Goal: Check status: Check status

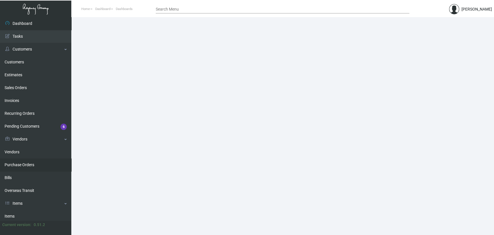
click at [18, 165] on link "Purchase Orders" at bounding box center [35, 164] width 71 height 13
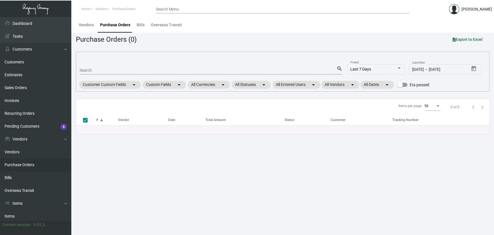
click at [94, 72] on div "Search" at bounding box center [208, 70] width 257 height 9
paste input "104423"
type input "104423"
checkbox input "false"
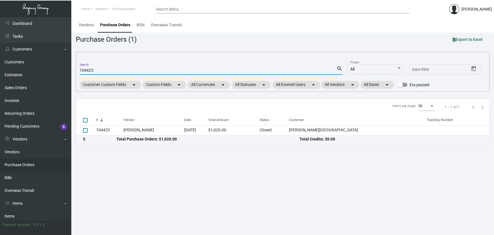
type input "104423"
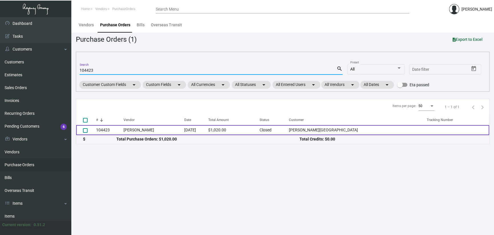
click at [204, 127] on td "[DATE]" at bounding box center [196, 130] width 24 height 10
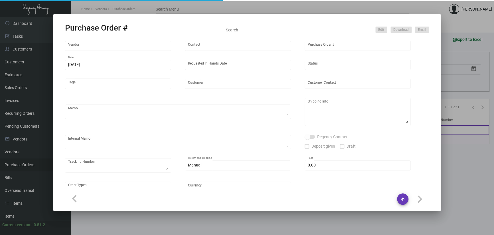
type input "[PERSON_NAME]"
type input "104423"
type input "[DATE]"
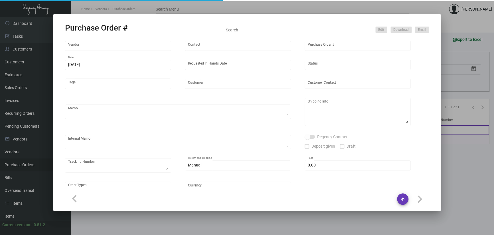
type input "[PERSON_NAME][GEOGRAPHIC_DATA]"
type input "Receiving Dept"
type textarea "***ANY PRICE DISCREPANCY MUST BE CALLED OUT PRIOR TO PROCEEDING WITH THIS ORDER…"
type textarea "[PERSON_NAME][GEOGRAPHIC_DATA] - Receiving Dept [STREET_ADDRESS][US_STATE]"
type input "$ 0.00"
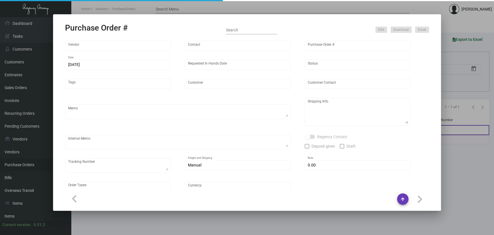
type input "United States Dollar $"
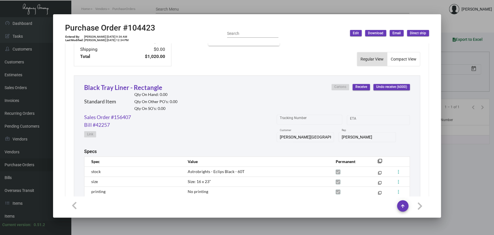
scroll to position [286, 0]
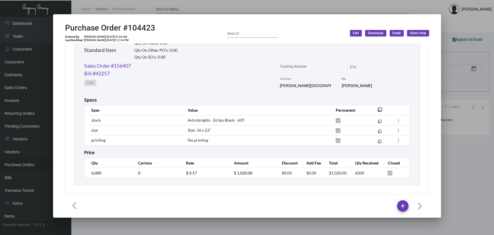
click at [102, 9] on div at bounding box center [247, 117] width 494 height 235
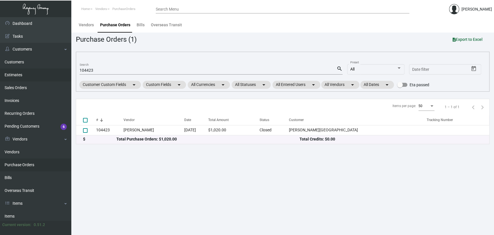
drag, startPoint x: 65, startPoint y: 74, endPoint x: 54, endPoint y: 73, distance: 10.9
click at [57, 73] on div "Dashboard Dashboard Tasks Customers Customers Estimates Sales Orders Invoices R…" at bounding box center [247, 126] width 494 height 218
paste input "2104"
type input "102104"
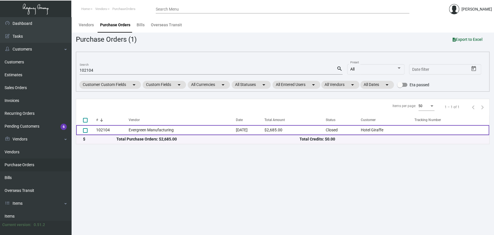
click at [222, 128] on td "Evergreen Manufacturing" at bounding box center [182, 130] width 107 height 10
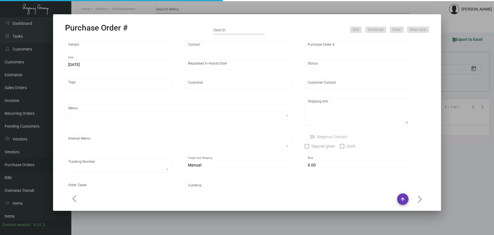
type input "Evergreen Manufacturing"
type input "[PERSON_NAME]"
type input "102104"
type input "[DATE]"
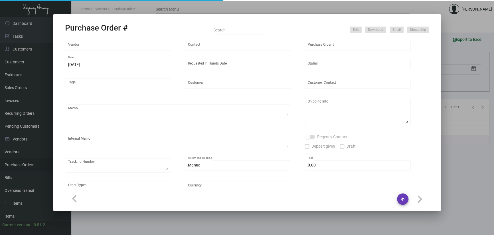
type input "Hotel Giraffe"
type input "[PERSON_NAME]"
type textarea "Quote # 1023--042-D / Reorder PO# 93908"
type textarea "[GEOGRAPHIC_DATA][PERSON_NAME][STREET_ADDRESS][US_STATE]"
type textarea "Created as an estimate."
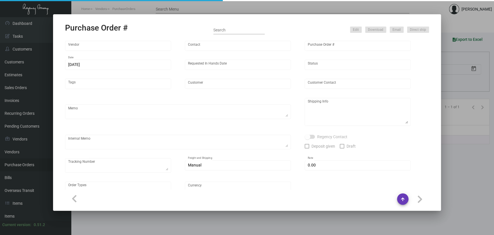
type input "$ 0.00"
type input "United States Dollar $"
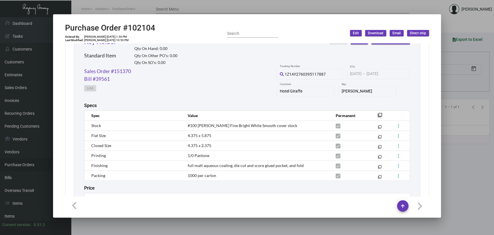
scroll to position [285, 0]
